Goal: Book appointment/travel/reservation

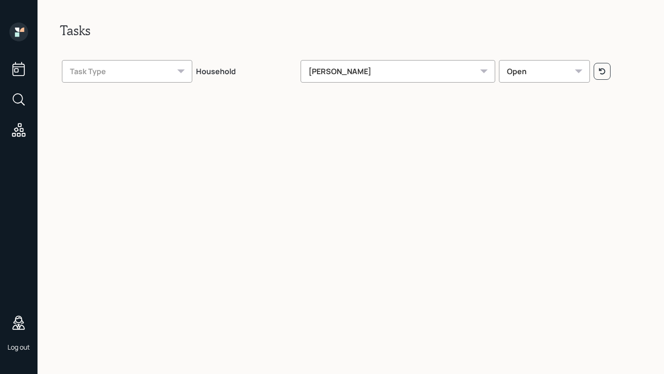
click at [93, 245] on div "Tasks Task Type Household [PERSON_NAME] Open" at bounding box center [351, 187] width 626 height 374
click at [18, 105] on icon at bounding box center [18, 99] width 17 height 17
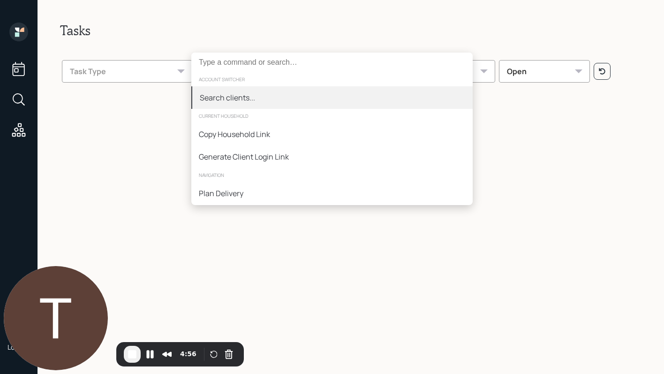
click at [253, 64] on input at bounding box center [331, 63] width 281 height 20
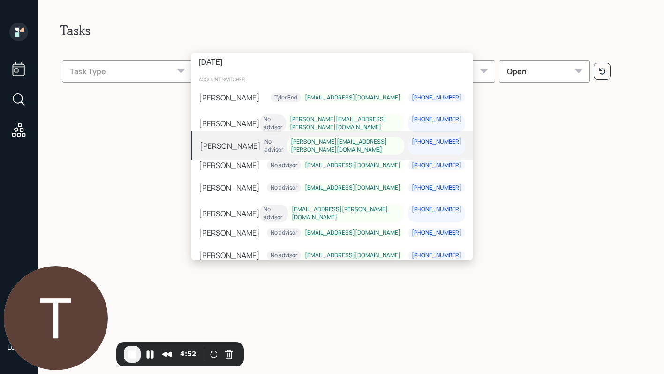
type input "[DATE]"
click at [249, 140] on div "[PERSON_NAME]" at bounding box center [230, 145] width 61 height 11
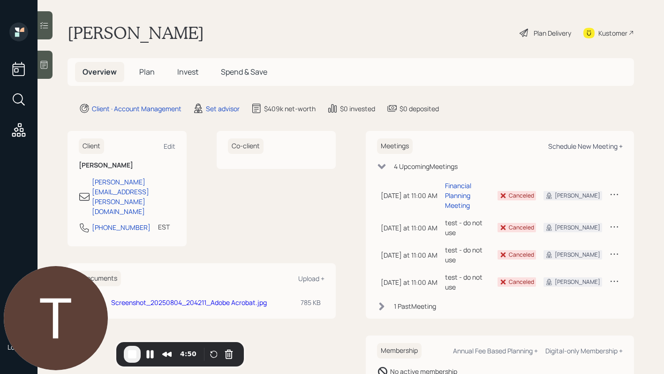
click at [570, 146] on div "Schedule New Meeting +" at bounding box center [585, 146] width 75 height 9
select select "round-robin"
